Goal: Task Accomplishment & Management: Manage account settings

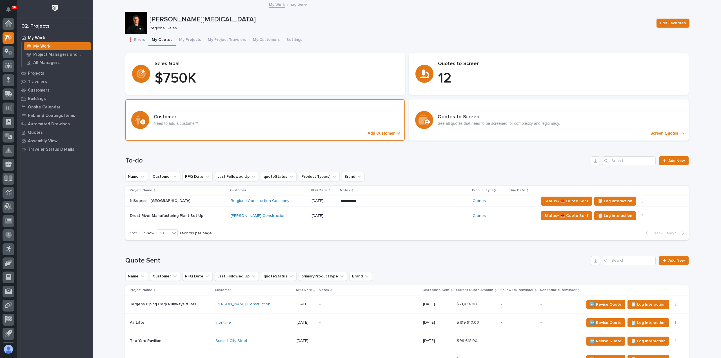
scroll to position [12, 0]
click at [437, 204] on div "**********" at bounding box center [404, 201] width 128 height 10
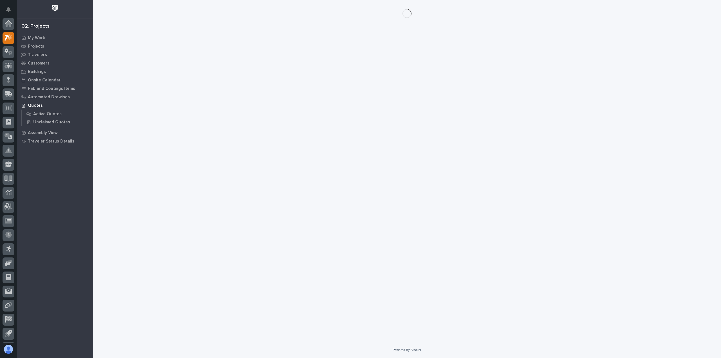
scroll to position [12, 0]
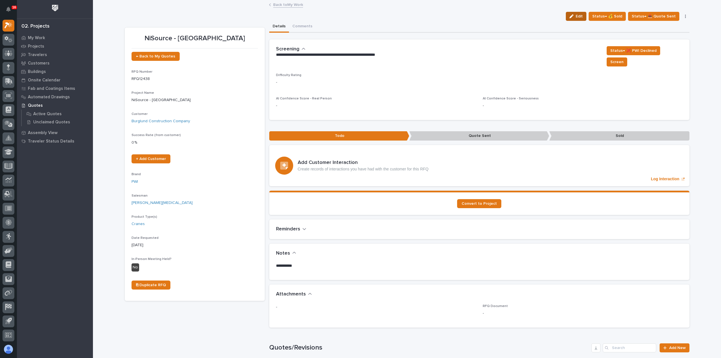
click at [583, 18] on span "Edit" at bounding box center [579, 16] width 7 height 5
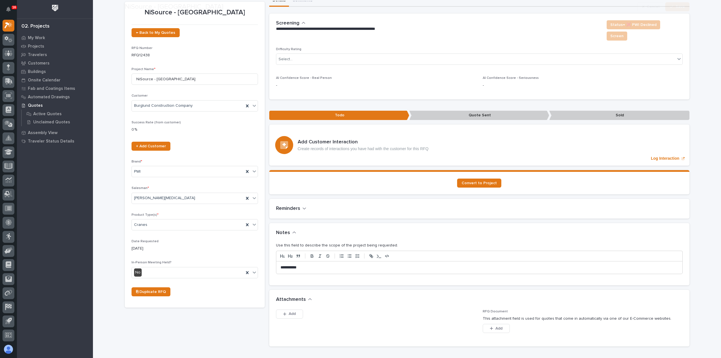
scroll to position [84, 0]
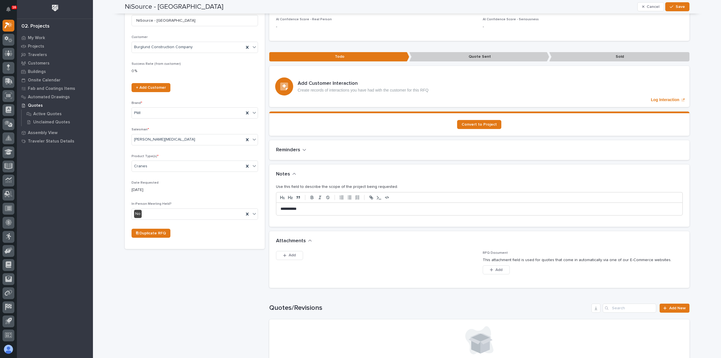
click at [317, 206] on p "**********" at bounding box center [479, 209] width 398 height 6
click at [670, 8] on icon "button" at bounding box center [671, 7] width 3 height 4
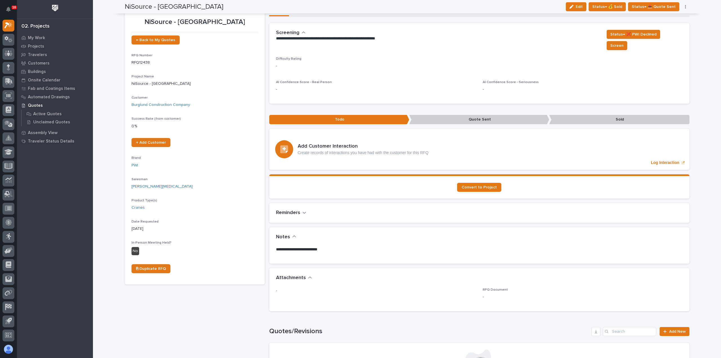
scroll to position [0, 0]
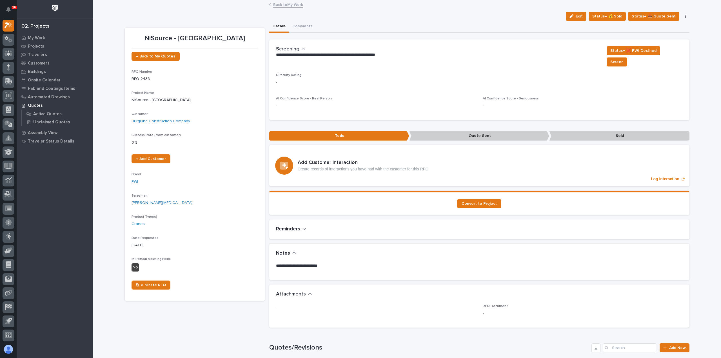
click at [288, 5] on link "Back to My Work" at bounding box center [288, 4] width 30 height 6
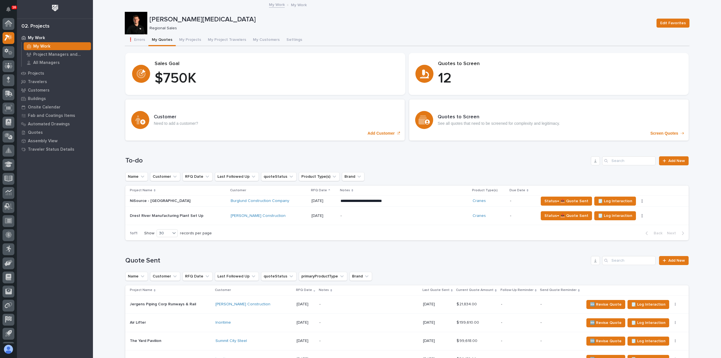
scroll to position [12, 0]
click at [303, 203] on div "Burglund Construction Company" at bounding box center [269, 201] width 76 height 5
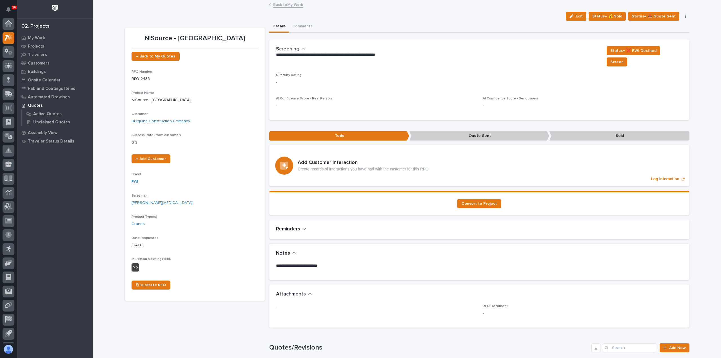
scroll to position [12, 0]
click at [573, 18] on icon "button" at bounding box center [571, 16] width 4 height 4
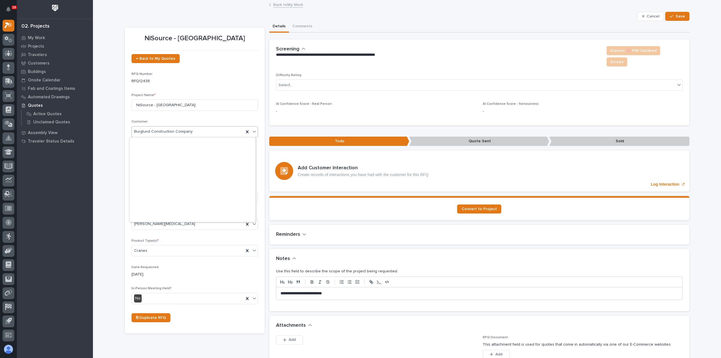
scroll to position [1449, 0]
click at [137, 132] on span "Burglund Construction Company" at bounding box center [163, 132] width 59 height 6
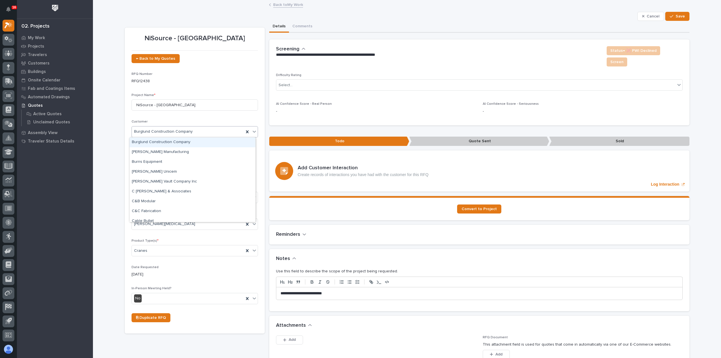
click at [198, 141] on div "Burglund Construction Company" at bounding box center [193, 142] width 126 height 10
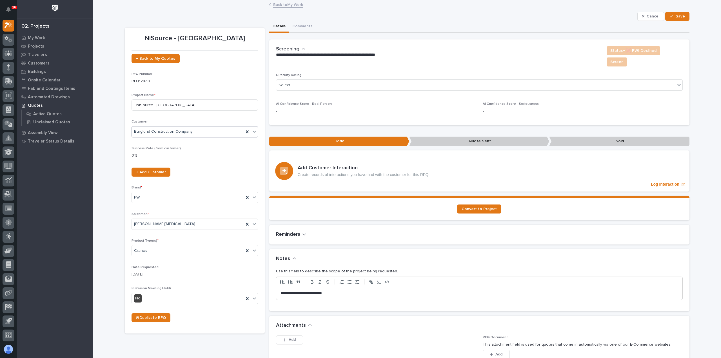
click at [276, 4] on link "Back to My Work" at bounding box center [288, 4] width 30 height 6
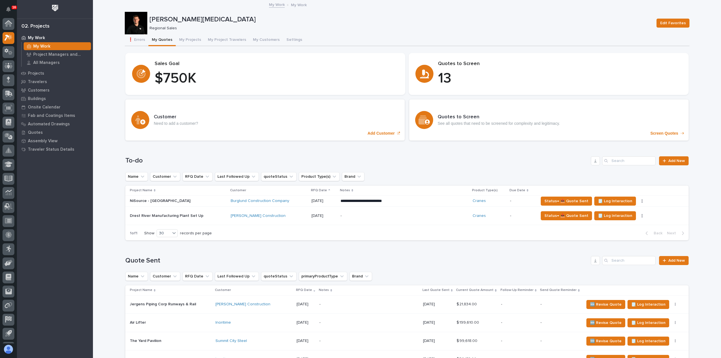
scroll to position [12, 0]
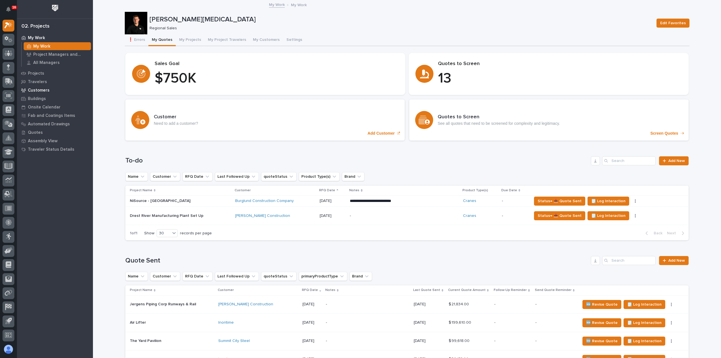
click at [34, 91] on p "Customers" at bounding box center [39, 90] width 22 height 5
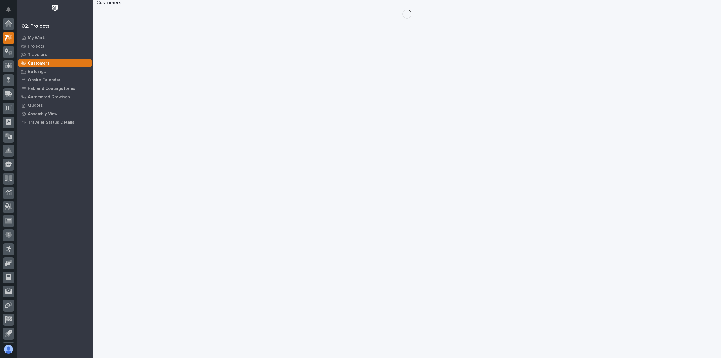
scroll to position [12, 0]
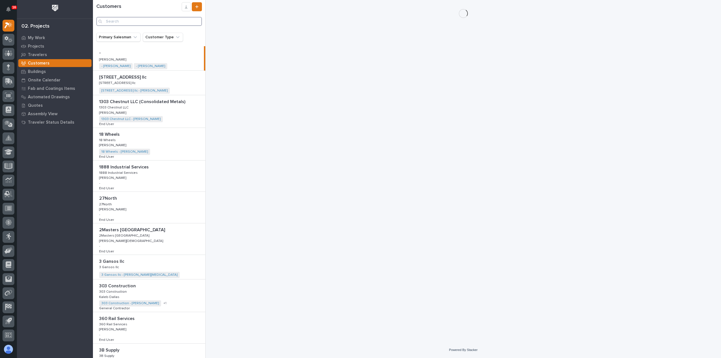
click at [169, 23] on input "Search" at bounding box center [149, 21] width 106 height 9
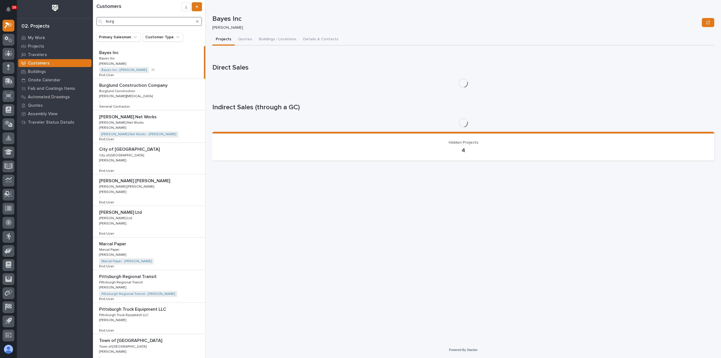
type input "burg"
click at [157, 99] on div "Burglund Construction Company Burglund Construction Company Burglund Constructi…" at bounding box center [149, 94] width 112 height 31
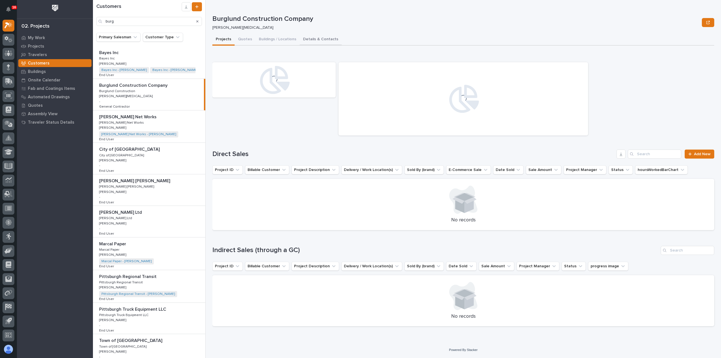
click at [311, 41] on button "Details & Contacts" at bounding box center [321, 40] width 42 height 12
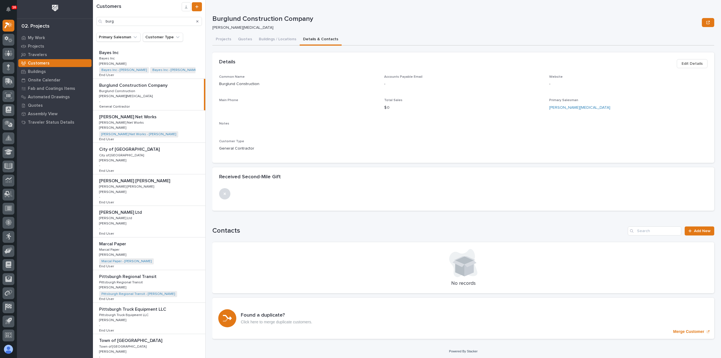
scroll to position [1, 0]
click at [691, 60] on span "Edit Details" at bounding box center [691, 62] width 21 height 7
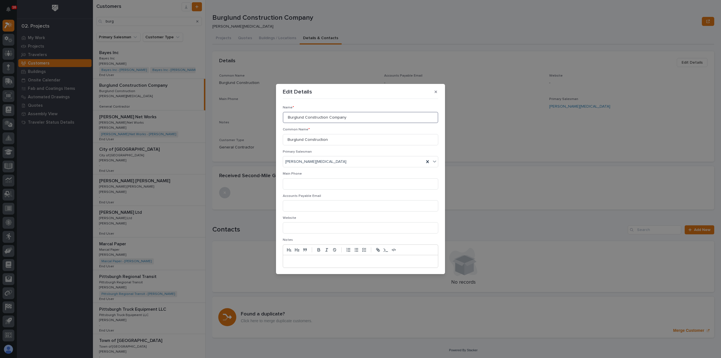
click at [292, 118] on input "Burglund Construction Company" at bounding box center [360, 117] width 155 height 11
type input "[PERSON_NAME] Construction Company"
click at [420, 262] on button "Save" at bounding box center [426, 264] width 24 height 9
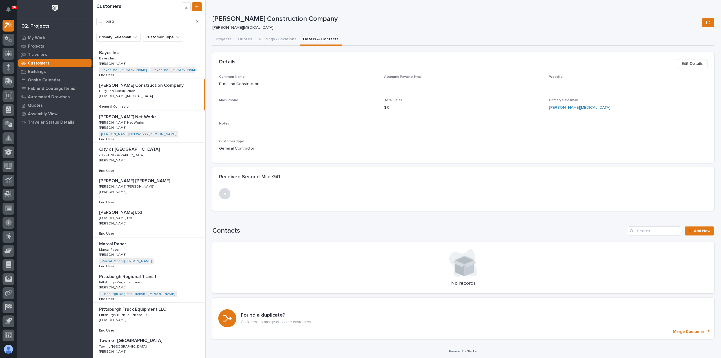
scroll to position [0, 0]
click at [198, 22] on icon "Search" at bounding box center [197, 21] width 2 height 2
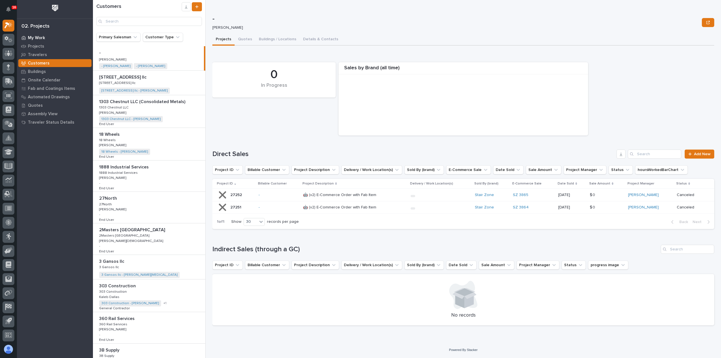
click at [40, 35] on p "My Work" at bounding box center [36, 37] width 17 height 5
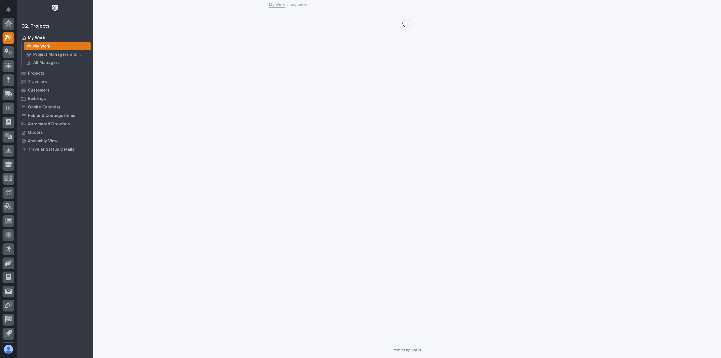
scroll to position [12, 0]
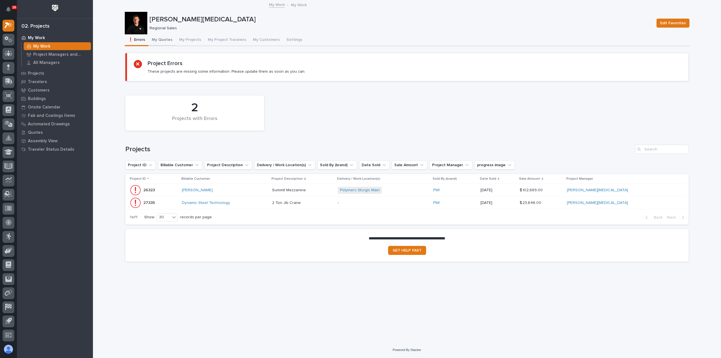
click at [160, 40] on button "My Quotes" at bounding box center [161, 40] width 27 height 12
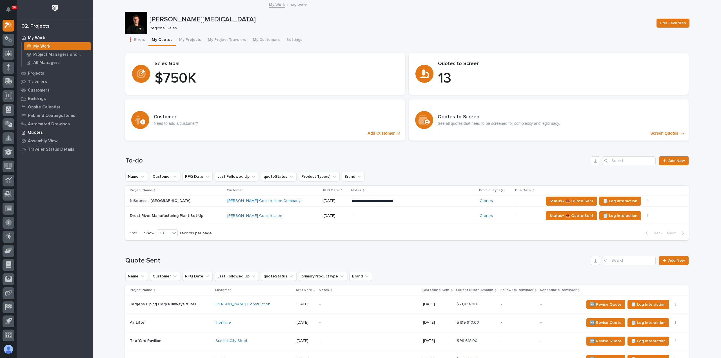
click at [35, 130] on p "Quotes" at bounding box center [35, 132] width 15 height 5
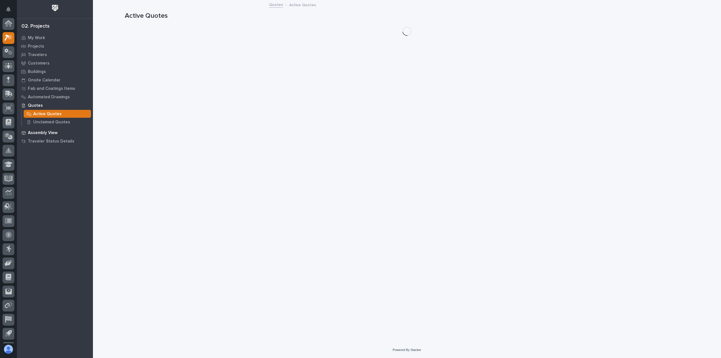
scroll to position [12, 0]
click at [41, 121] on p "Unclaimed Quotes" at bounding box center [51, 122] width 37 height 5
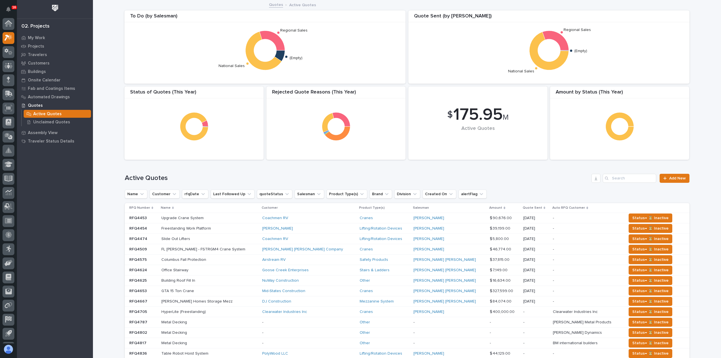
scroll to position [12, 0]
click at [44, 39] on div "My Work" at bounding box center [54, 38] width 73 height 8
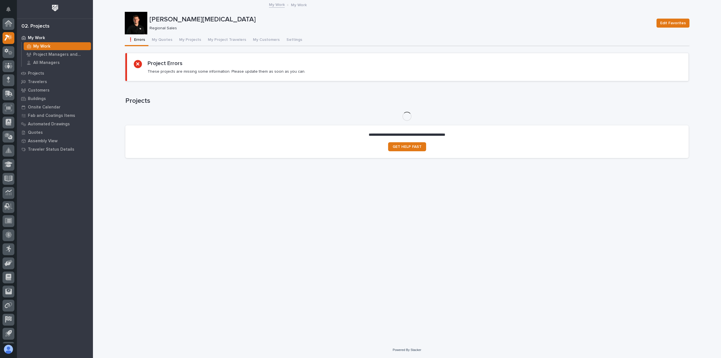
scroll to position [12, 0]
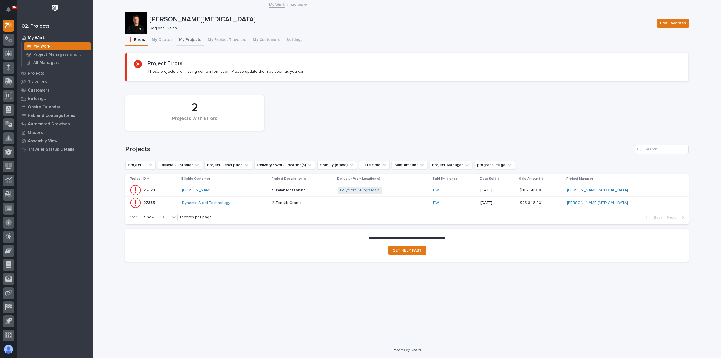
click at [189, 41] on button "My Projects" at bounding box center [190, 40] width 29 height 12
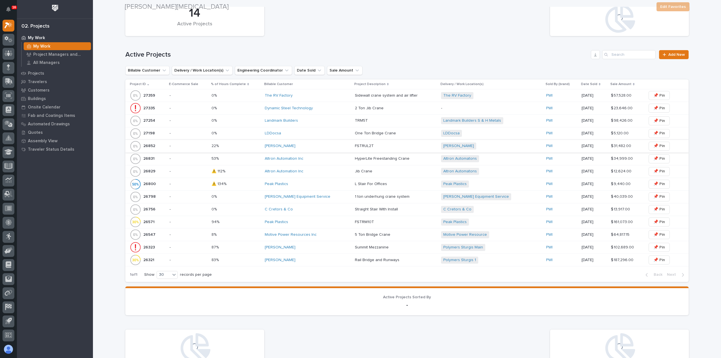
scroll to position [141, 0]
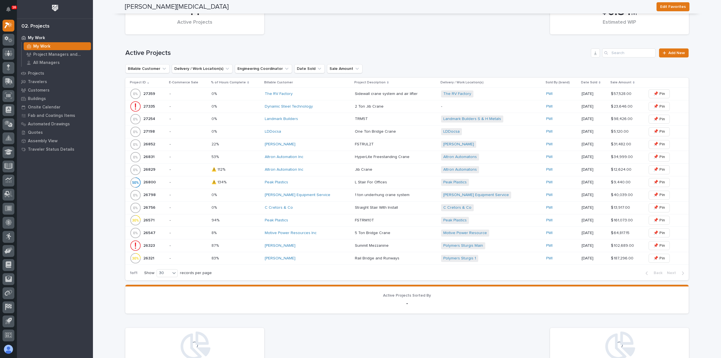
click at [310, 95] on div "The RV Factory" at bounding box center [308, 94] width 86 height 5
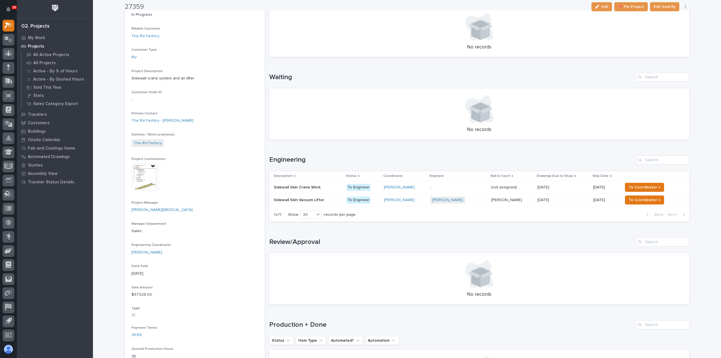
scroll to position [169, 0]
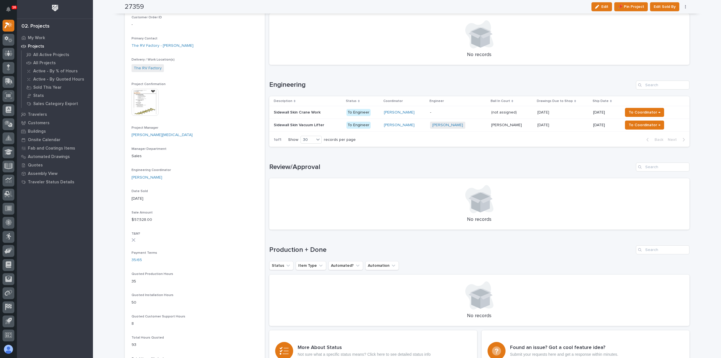
click at [455, 113] on p "-" at bounding box center [458, 112] width 57 height 5
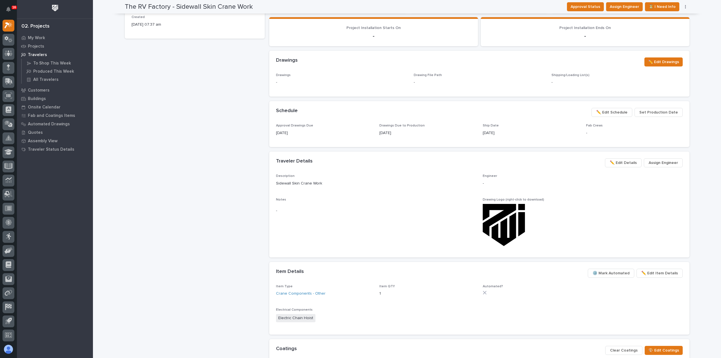
scroll to position [197, 0]
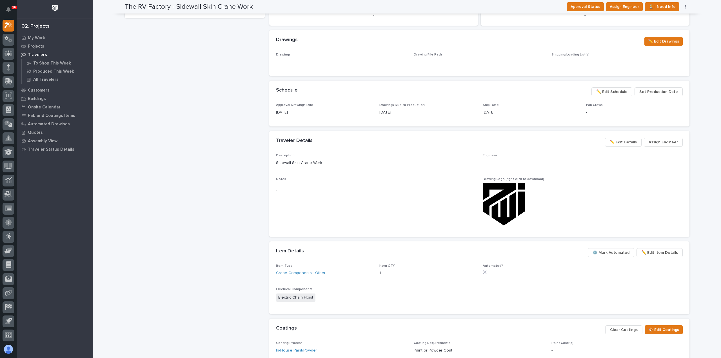
click at [665, 144] on span "Assign Engineer" at bounding box center [663, 142] width 29 height 7
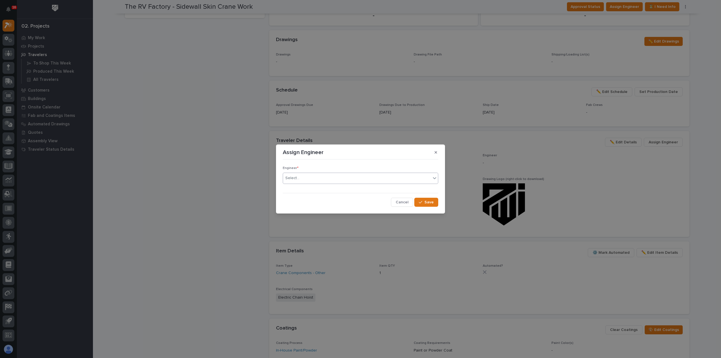
click at [336, 177] on div "Select..." at bounding box center [357, 177] width 148 height 9
click at [517, 156] on div "Assign Engineer Engineer * Select... Cancel Save" at bounding box center [360, 179] width 721 height 358
click at [437, 154] on button "button" at bounding box center [435, 152] width 9 height 9
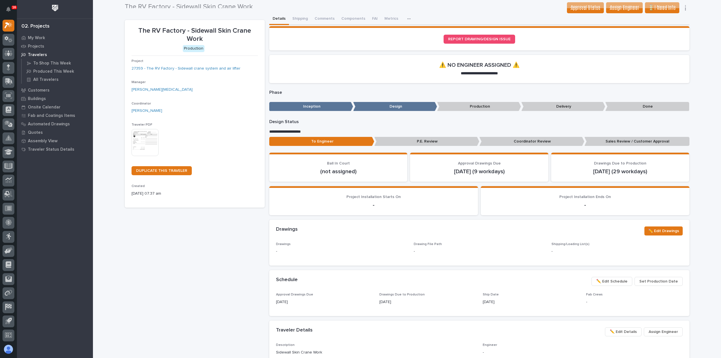
scroll to position [0, 0]
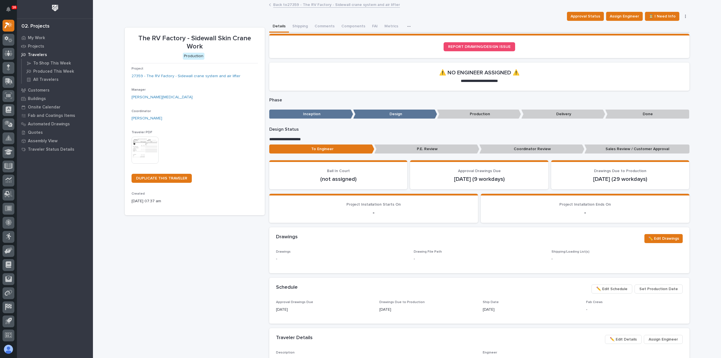
click at [366, 4] on link "Back to 27359 - The RV Factory - Sidewall crane system and air lifter" at bounding box center [336, 4] width 127 height 6
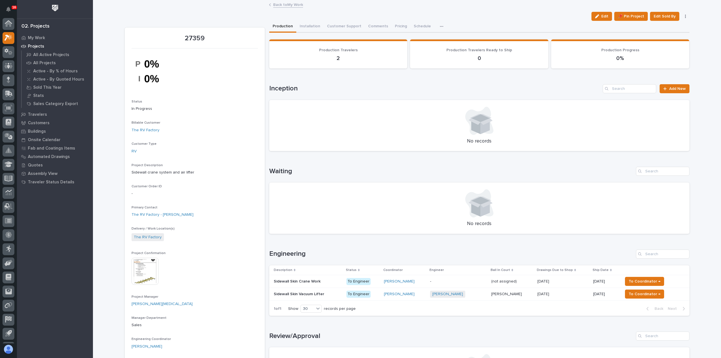
scroll to position [12, 0]
click at [607, 15] on span "Edit" at bounding box center [604, 16] width 7 height 5
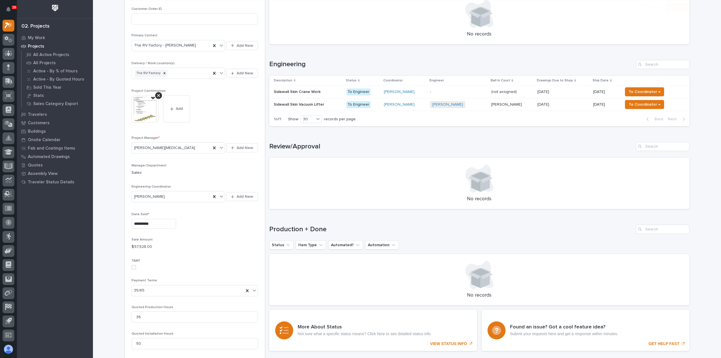
scroll to position [225, 0]
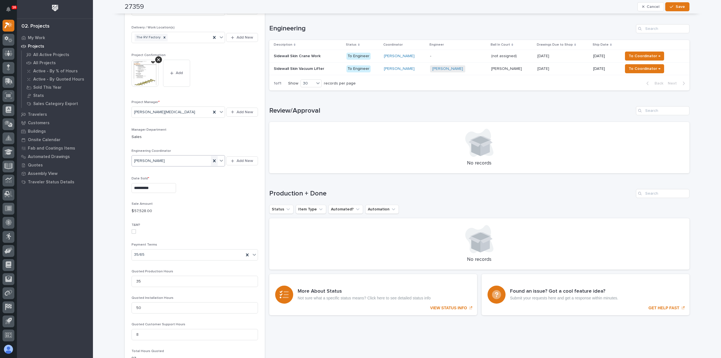
click at [213, 162] on icon at bounding box center [214, 161] width 6 height 6
click at [161, 158] on div "Select..." at bounding box center [175, 160] width 86 height 9
click at [161, 220] on div "Weston Hochstetler" at bounding box center [177, 220] width 94 height 10
click at [670, 4] on button "Save" at bounding box center [677, 6] width 24 height 9
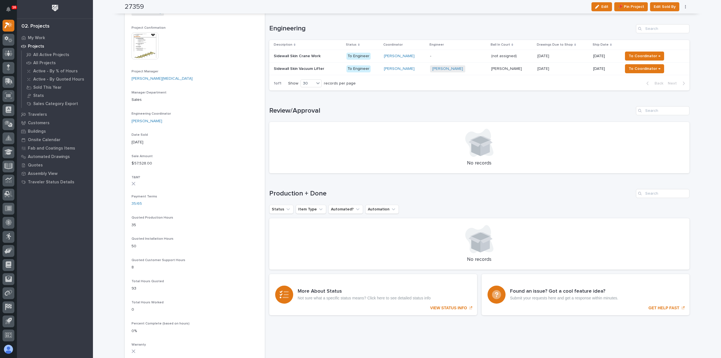
scroll to position [177, 0]
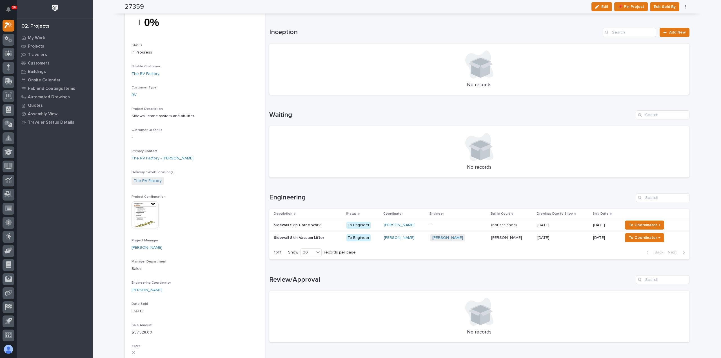
scroll to position [84, 0]
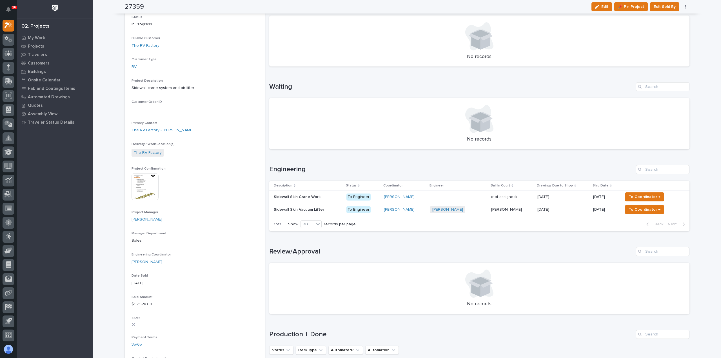
click at [477, 214] on div "Nate Rulli + 0" at bounding box center [458, 210] width 57 height 12
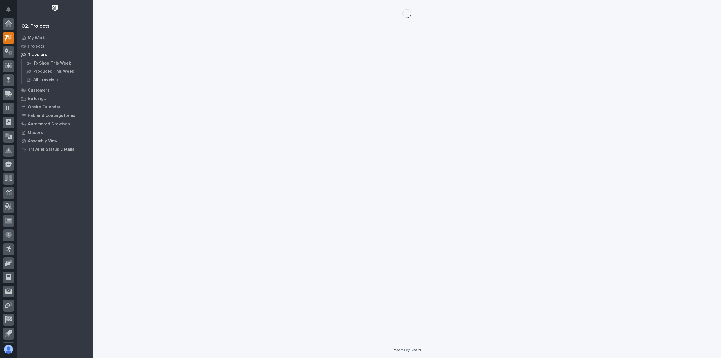
scroll to position [12, 0]
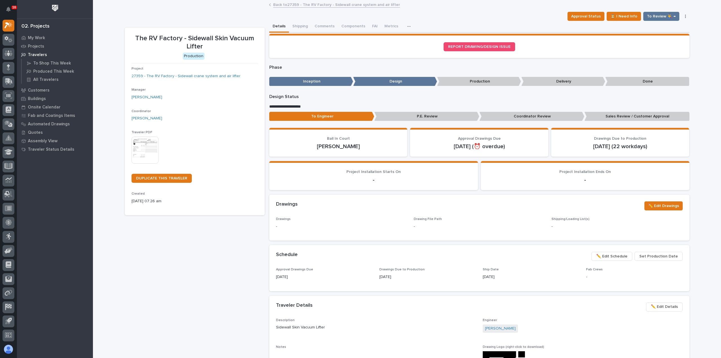
click at [284, 6] on link "Back to 27359 - The RV Factory - Sidewall crane system and air lifter" at bounding box center [336, 4] width 127 height 6
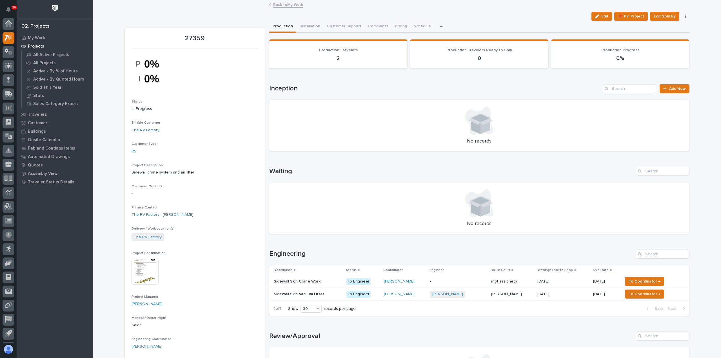
scroll to position [12, 0]
click at [482, 284] on td "-" at bounding box center [458, 281] width 61 height 13
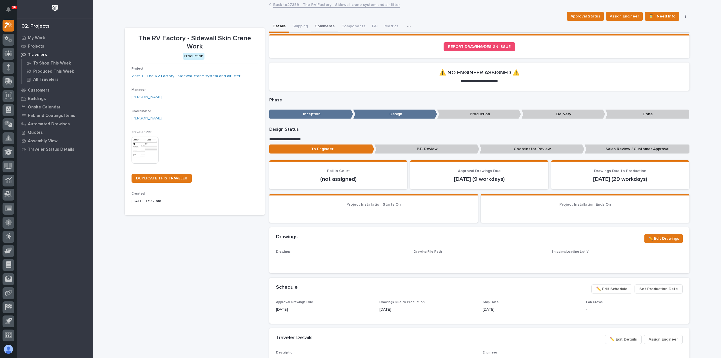
click at [313, 27] on button "Comments" at bounding box center [324, 27] width 27 height 12
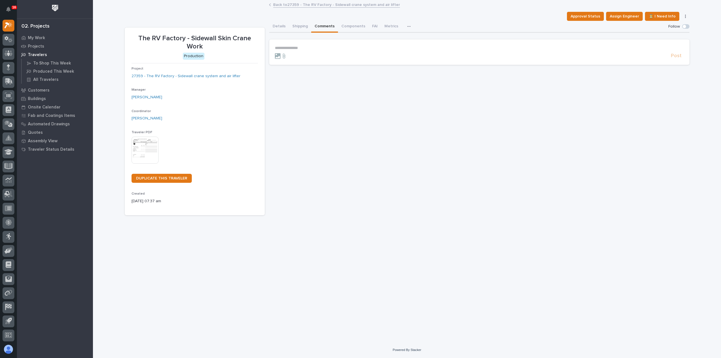
click at [323, 49] on p "**********" at bounding box center [479, 48] width 409 height 5
click at [287, 56] on span "Weston Hochstetler" at bounding box center [293, 56] width 32 height 4
click at [331, 48] on p "**********" at bounding box center [479, 49] width 409 height 6
click at [674, 57] on span "Post" at bounding box center [676, 58] width 11 height 6
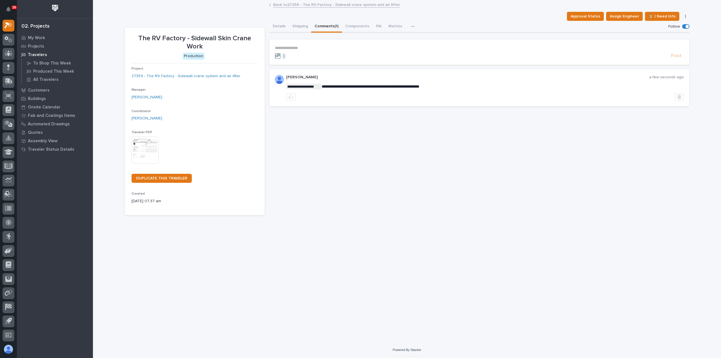
click at [284, 3] on link "Back to 27359 - The RV Factory - Sidewall crane system and air lifter" at bounding box center [336, 4] width 127 height 6
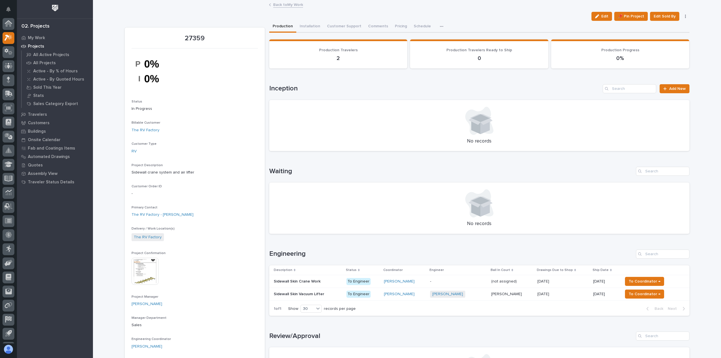
scroll to position [12, 0]
click at [280, 5] on link "Back to My Work" at bounding box center [288, 4] width 30 height 6
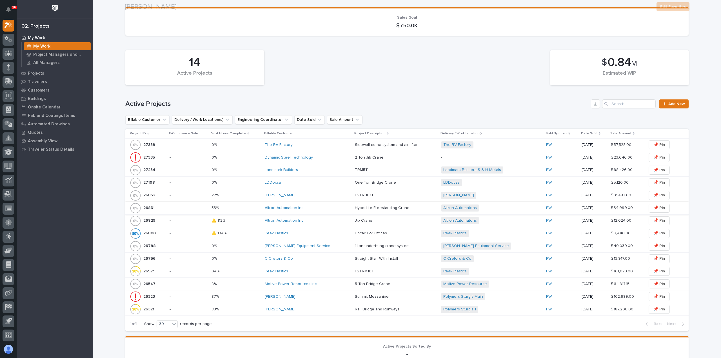
scroll to position [141, 0]
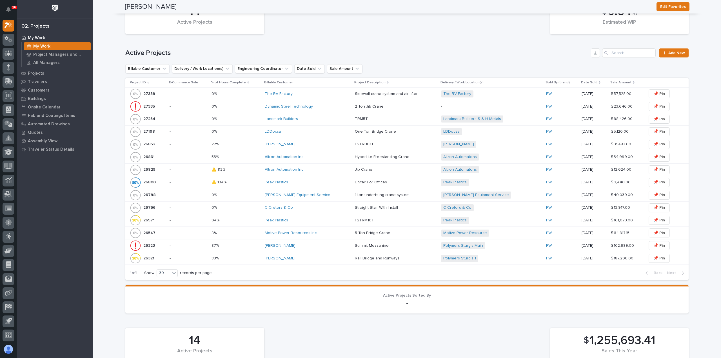
click at [326, 257] on div "[PERSON_NAME]" at bounding box center [308, 258] width 86 height 5
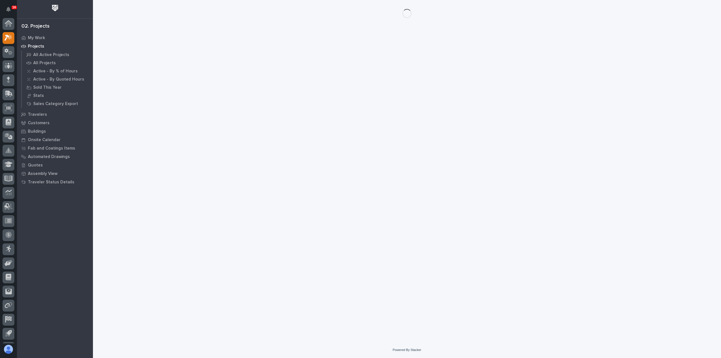
scroll to position [12, 0]
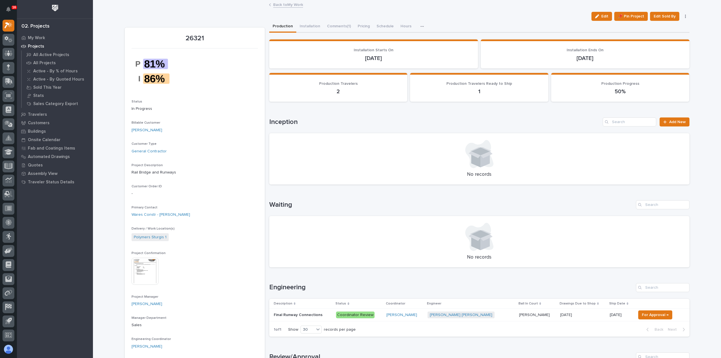
click at [291, 6] on link "Back to My Work" at bounding box center [288, 4] width 30 height 6
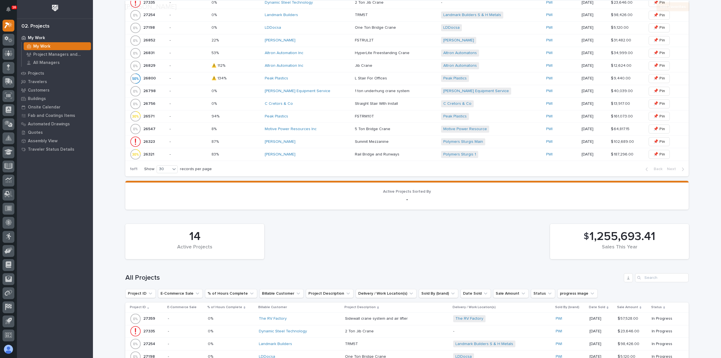
scroll to position [253, 0]
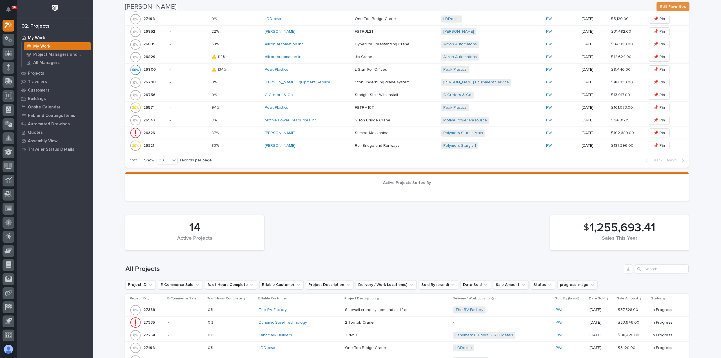
click at [309, 132] on div "[PERSON_NAME]" at bounding box center [308, 133] width 86 height 5
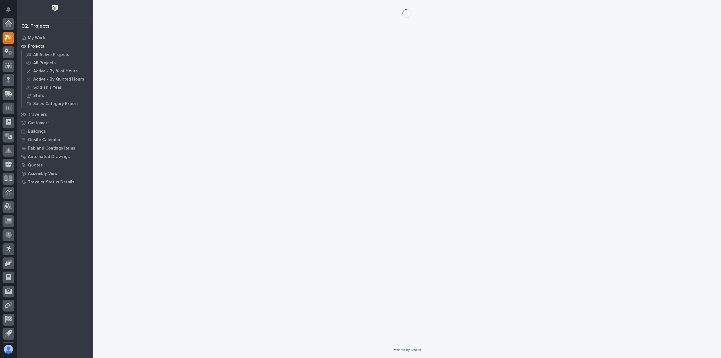
scroll to position [12, 0]
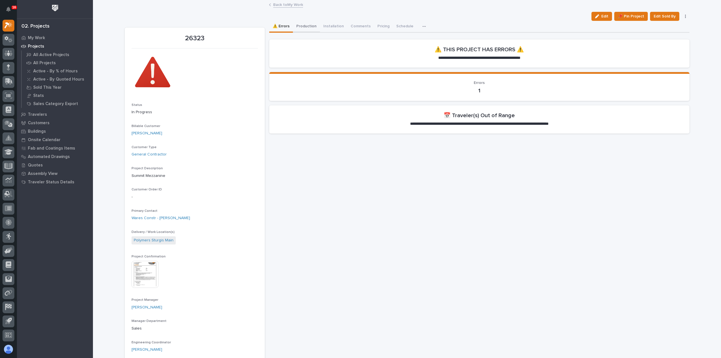
click at [309, 26] on button "Production" at bounding box center [306, 27] width 27 height 12
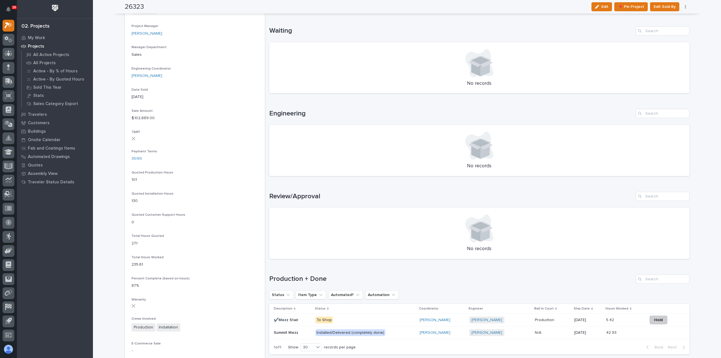
scroll to position [310, 0]
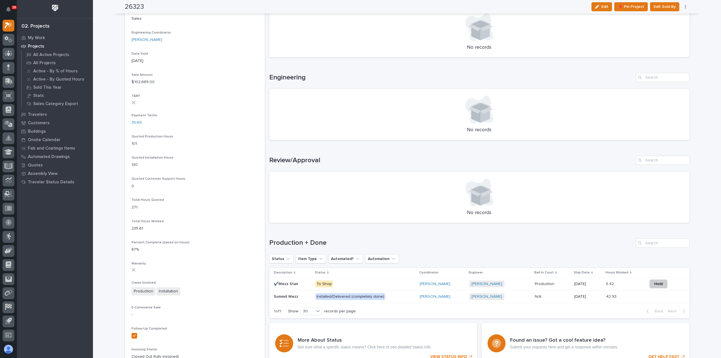
click at [376, 285] on p "To Shop" at bounding box center [364, 283] width 99 height 7
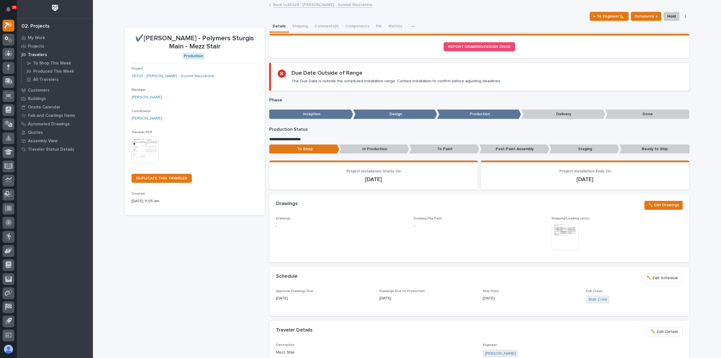
click at [307, 2] on link "Back to 26323 - James Ware - Summit Mezzanine" at bounding box center [322, 4] width 99 height 6
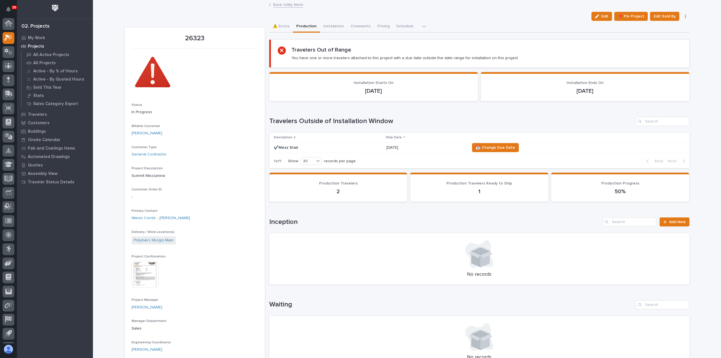
scroll to position [12, 0]
click at [288, 3] on link "Back to My Work" at bounding box center [288, 4] width 30 height 6
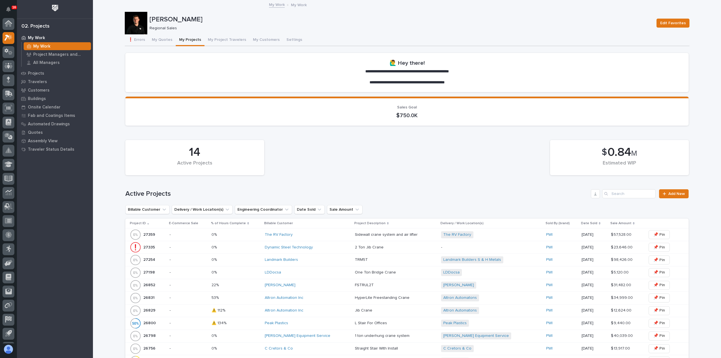
scroll to position [12, 0]
drag, startPoint x: 160, startPoint y: 41, endPoint x: 194, endPoint y: 45, distance: 34.6
click at [160, 40] on button "My Quotes" at bounding box center [161, 40] width 27 height 12
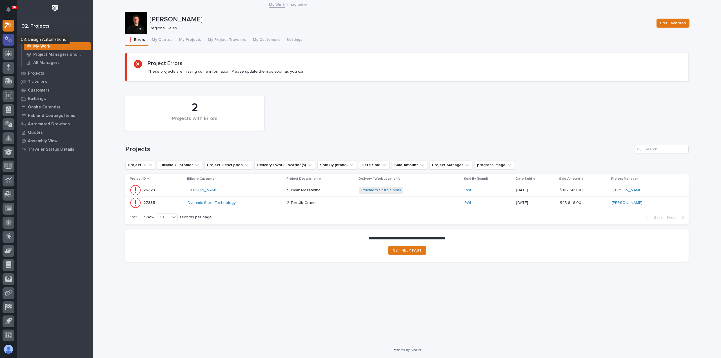
click at [12, 44] on div at bounding box center [9, 40] width 12 height 12
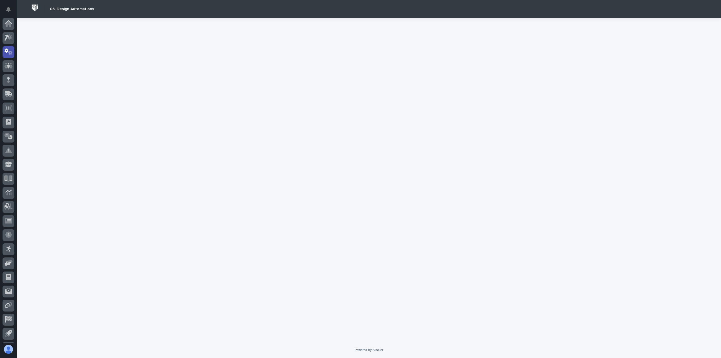
scroll to position [12, 0]
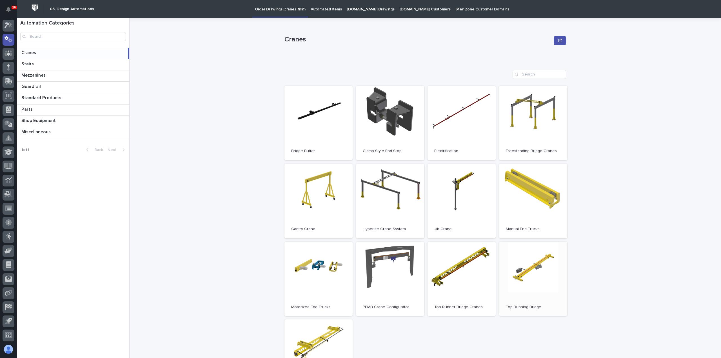
click at [545, 278] on link "Open" at bounding box center [533, 279] width 68 height 75
click at [408, 273] on link "Open" at bounding box center [390, 279] width 68 height 75
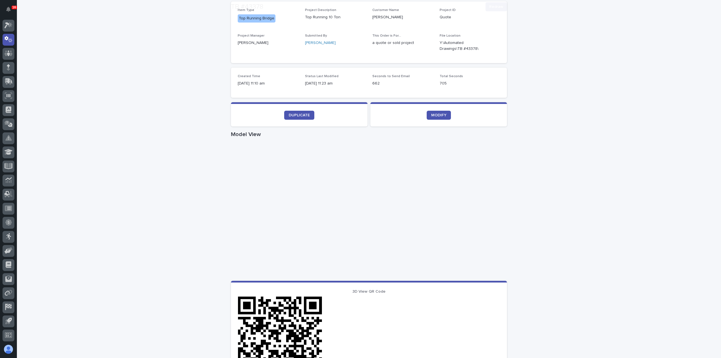
scroll to position [141, 0]
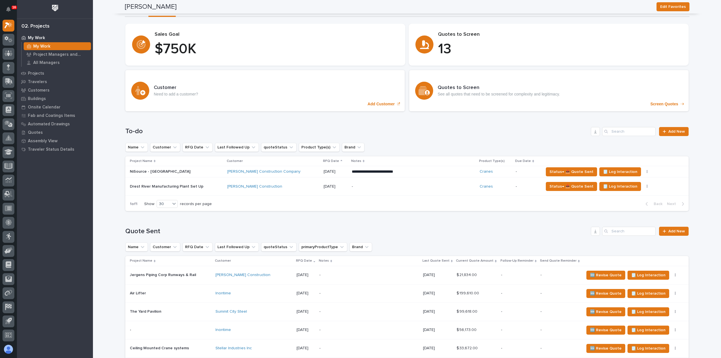
scroll to position [29, 0]
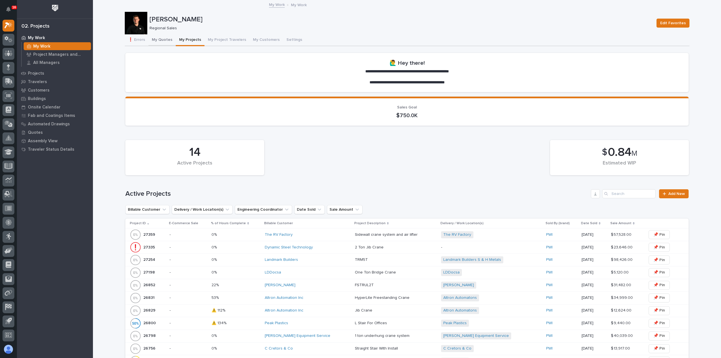
click at [164, 38] on button "My Quotes" at bounding box center [161, 40] width 27 height 12
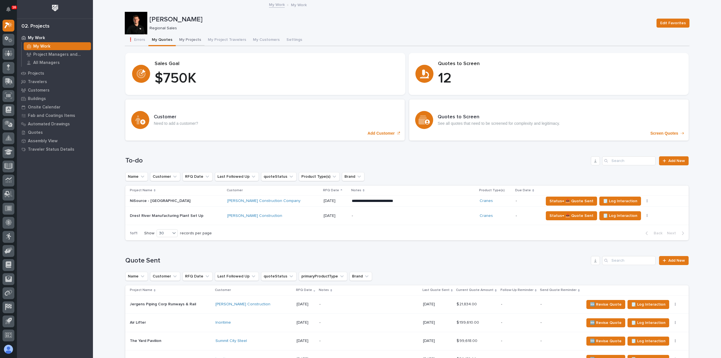
drag, startPoint x: 181, startPoint y: 36, endPoint x: 198, endPoint y: 34, distance: 16.7
click at [181, 36] on button "My Projects" at bounding box center [190, 40] width 29 height 12
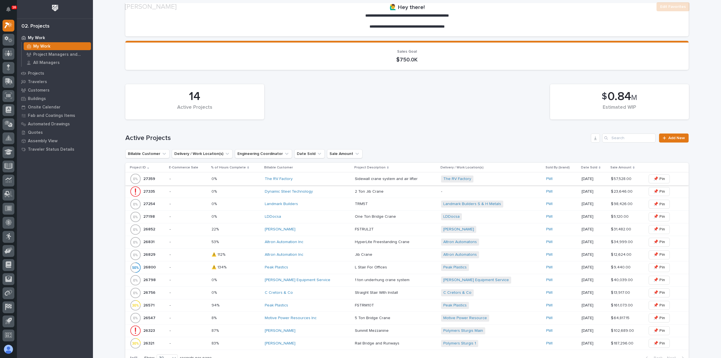
scroll to position [56, 0]
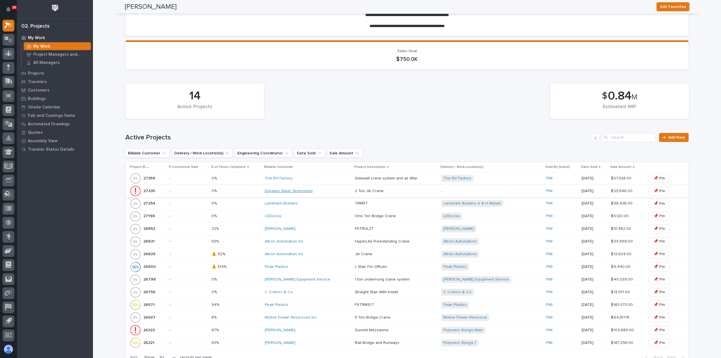
click at [306, 191] on link "Dynamic Steel Technology" at bounding box center [289, 191] width 48 height 5
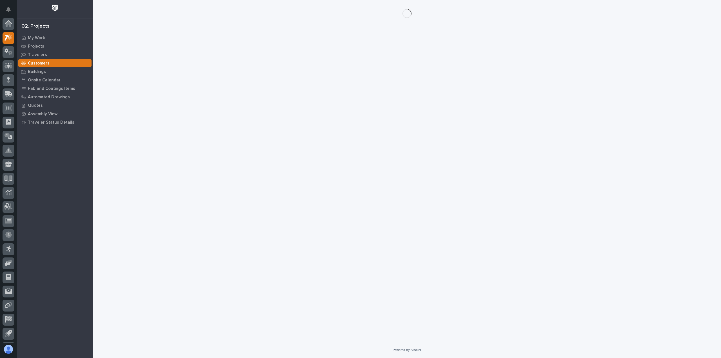
scroll to position [12, 0]
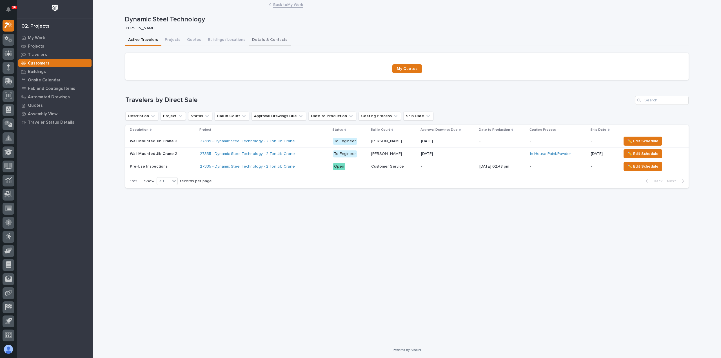
click at [262, 37] on button "Details & Contacts" at bounding box center [270, 40] width 42 height 12
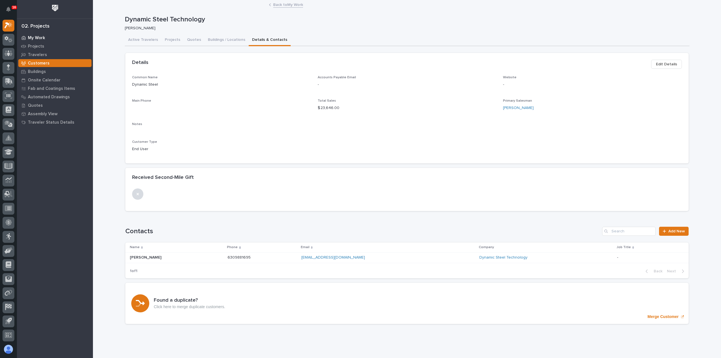
click at [40, 36] on p "My Work" at bounding box center [36, 37] width 17 height 5
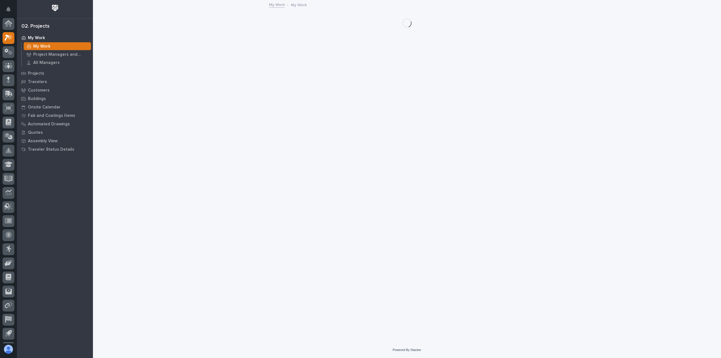
scroll to position [12, 0]
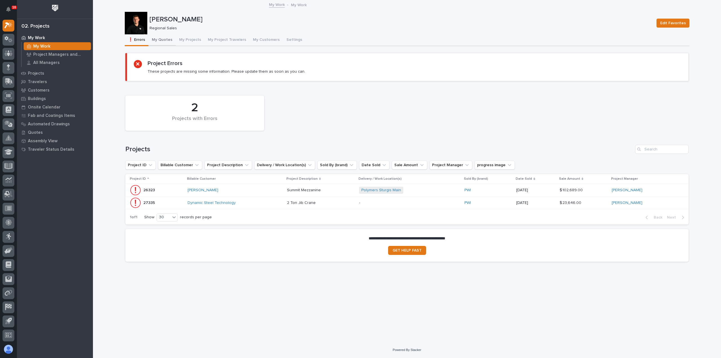
click at [166, 39] on button "My Quotes" at bounding box center [161, 40] width 27 height 12
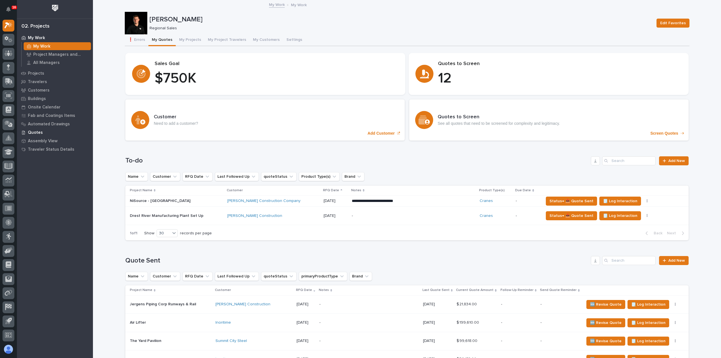
click at [38, 131] on p "Quotes" at bounding box center [35, 132] width 15 height 5
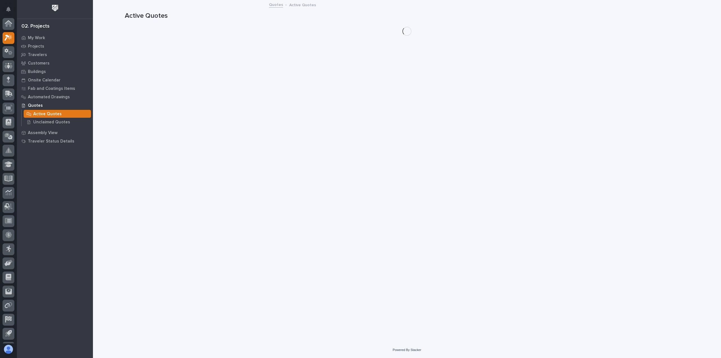
scroll to position [12, 0]
click at [40, 123] on p "Unclaimed Quotes" at bounding box center [51, 122] width 37 height 5
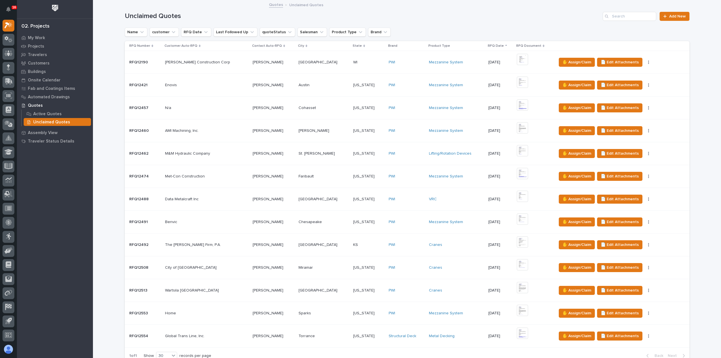
click at [397, 318] on td "PWI" at bounding box center [406, 313] width 41 height 23
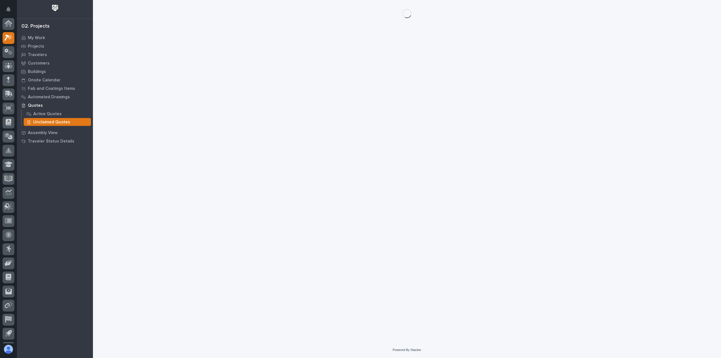
scroll to position [12, 0]
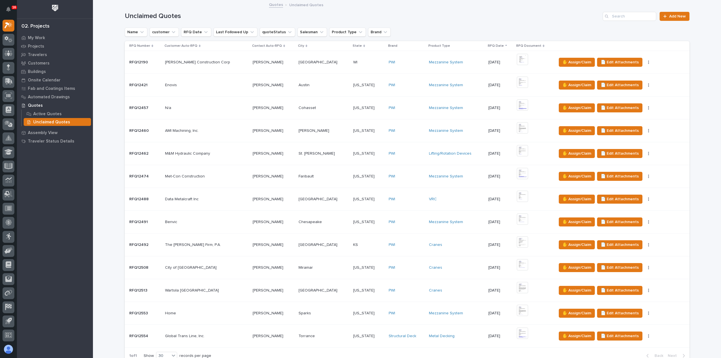
scroll to position [52, 0]
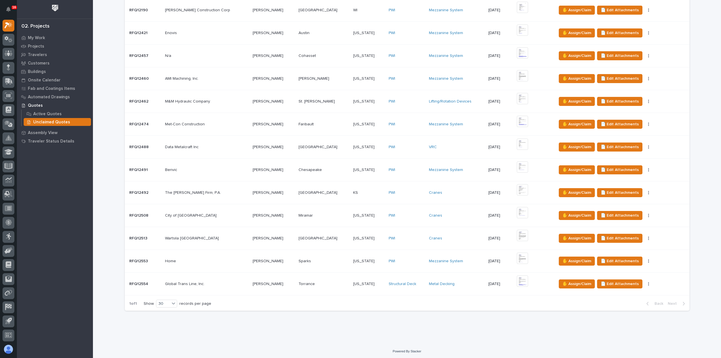
click at [364, 242] on td "[US_STATE] [US_STATE]" at bounding box center [368, 238] width 35 height 23
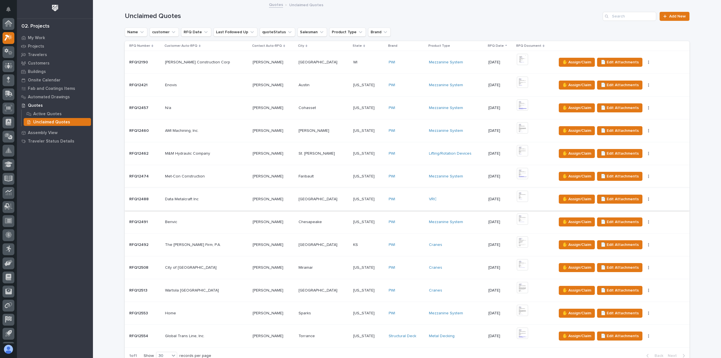
scroll to position [12, 0]
click at [363, 270] on div "[US_STATE] [US_STATE]" at bounding box center [368, 267] width 31 height 9
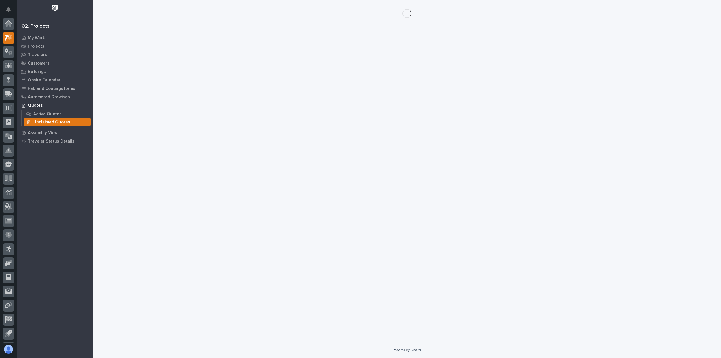
scroll to position [12, 0]
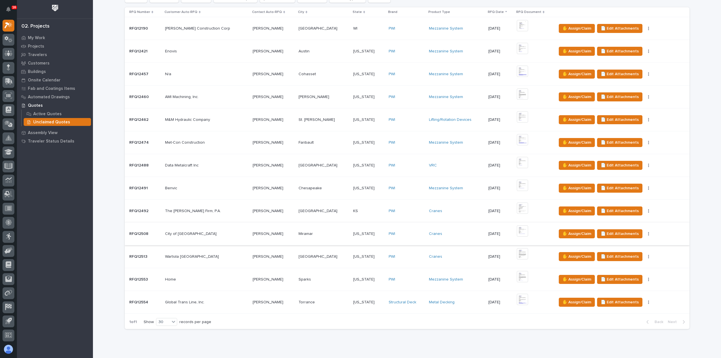
scroll to position [52, 0]
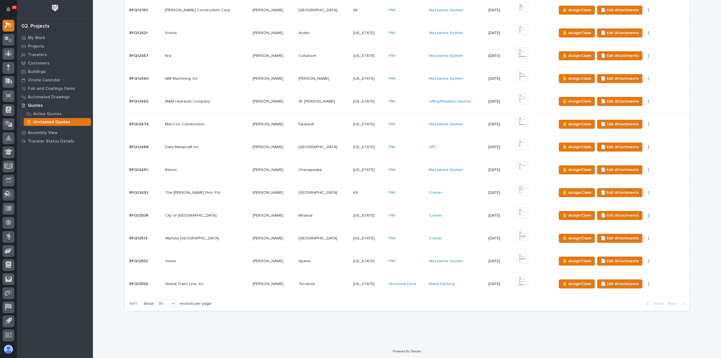
click at [327, 239] on p at bounding box center [323, 238] width 50 height 5
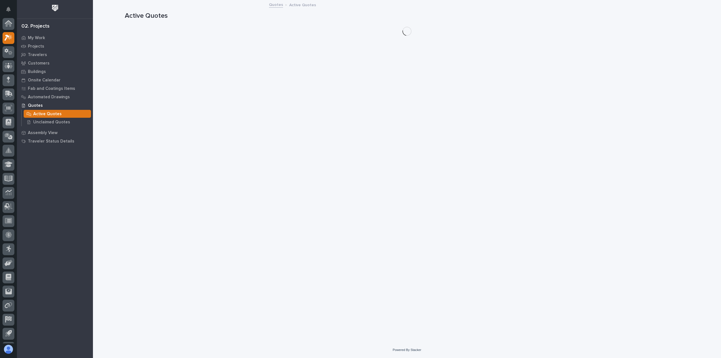
scroll to position [12, 0]
